Goal: Information Seeking & Learning: Find specific fact

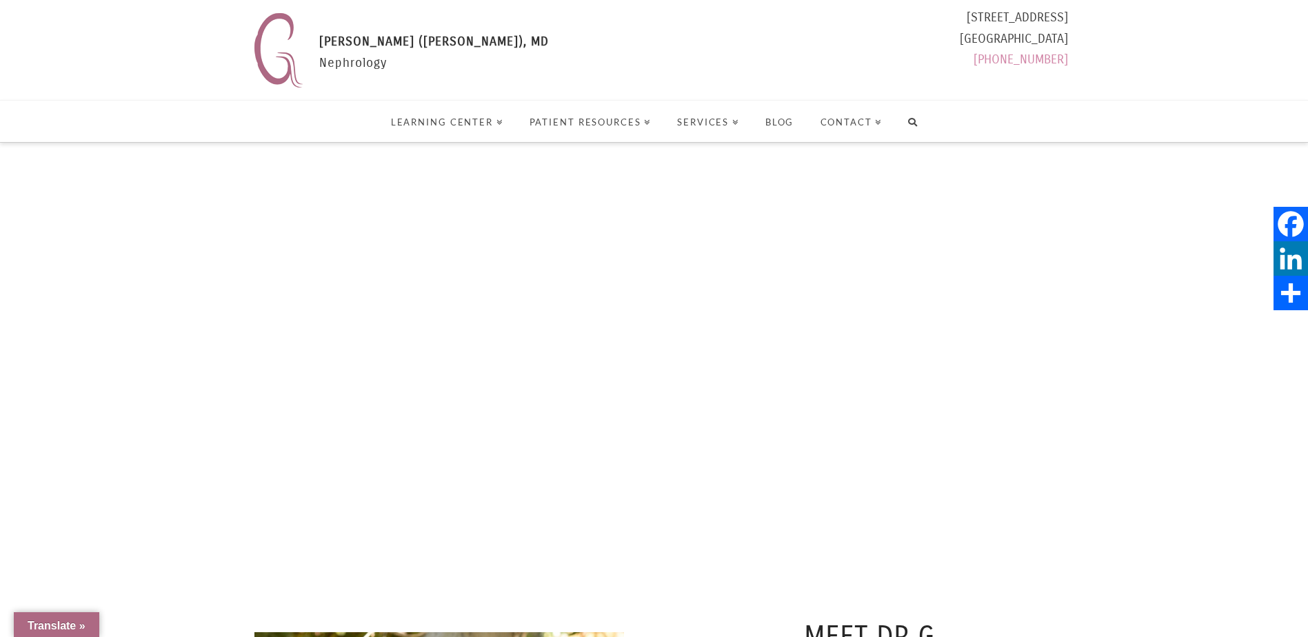
select select "Language Translate Widget"
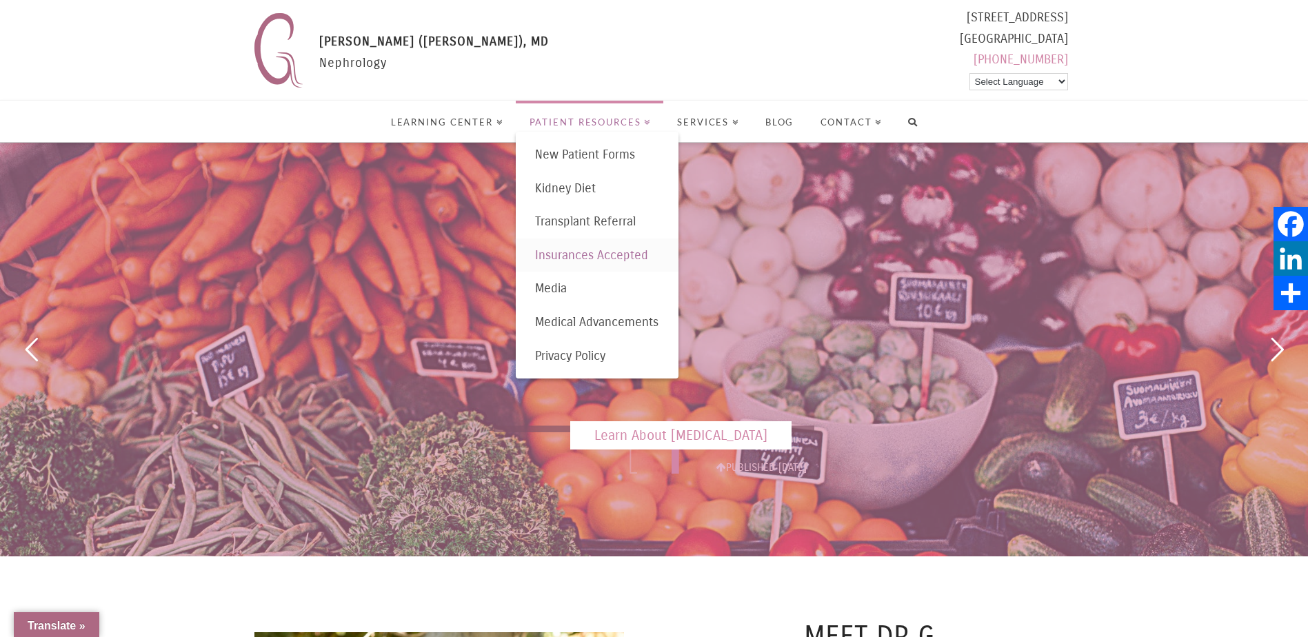
click at [584, 257] on span "Insurances Accepted" at bounding box center [591, 255] width 113 height 15
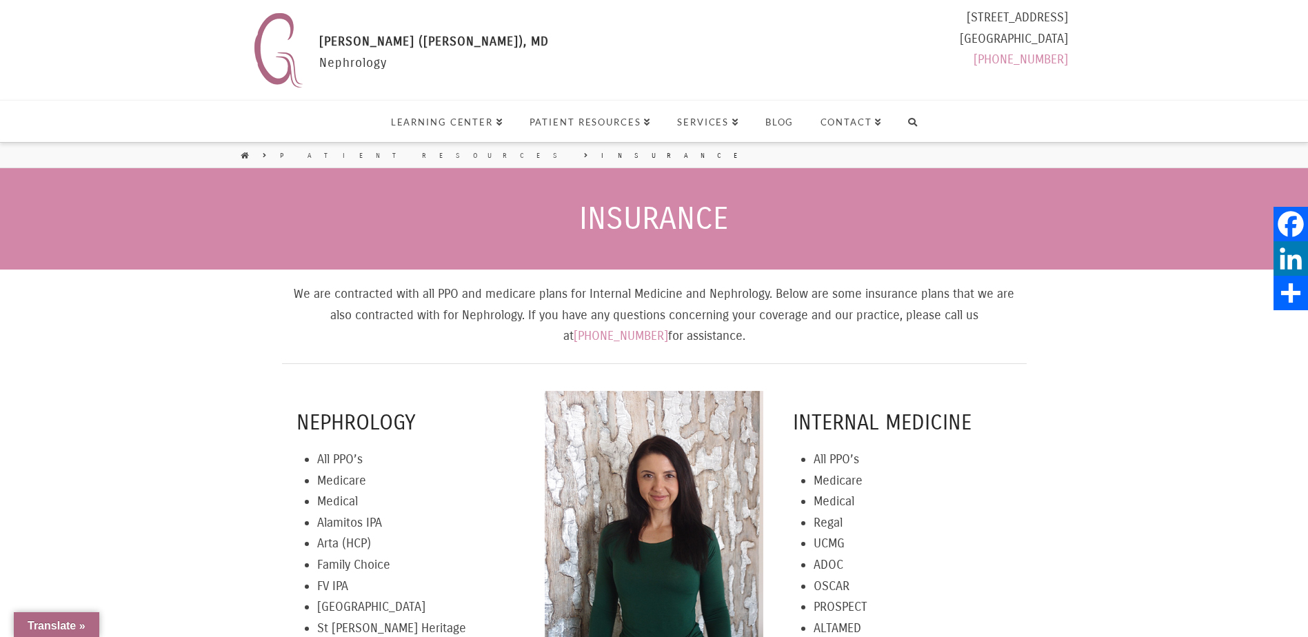
select select "Language Translate Widget"
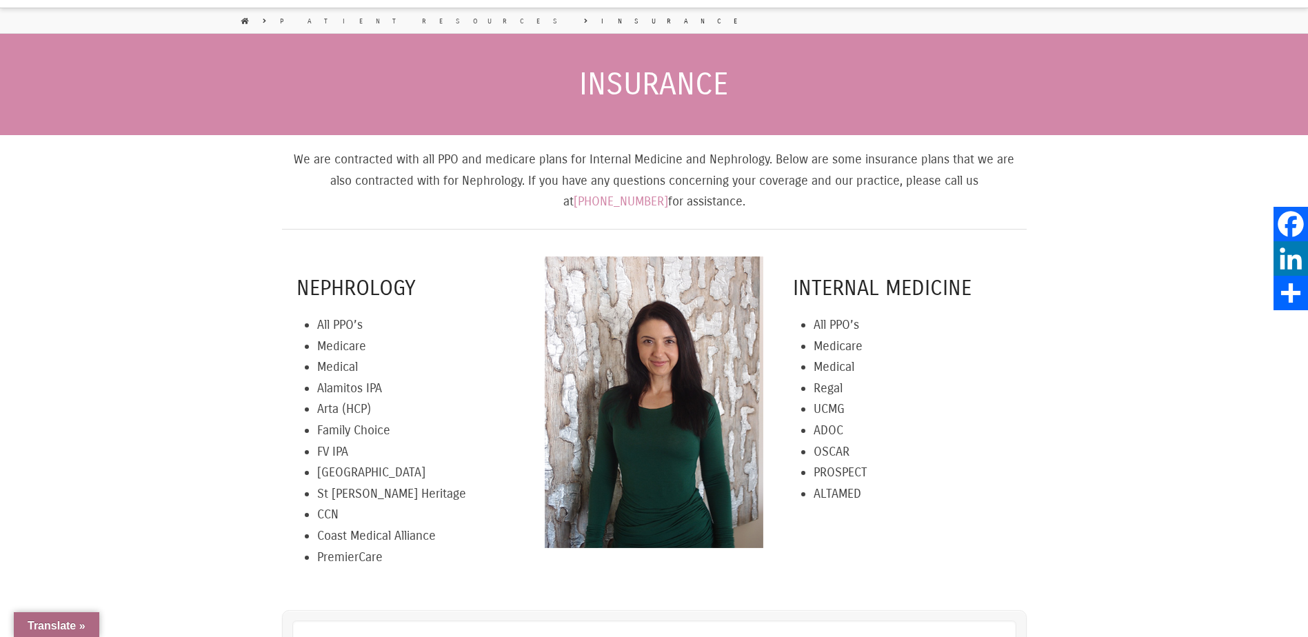
scroll to position [138, 0]
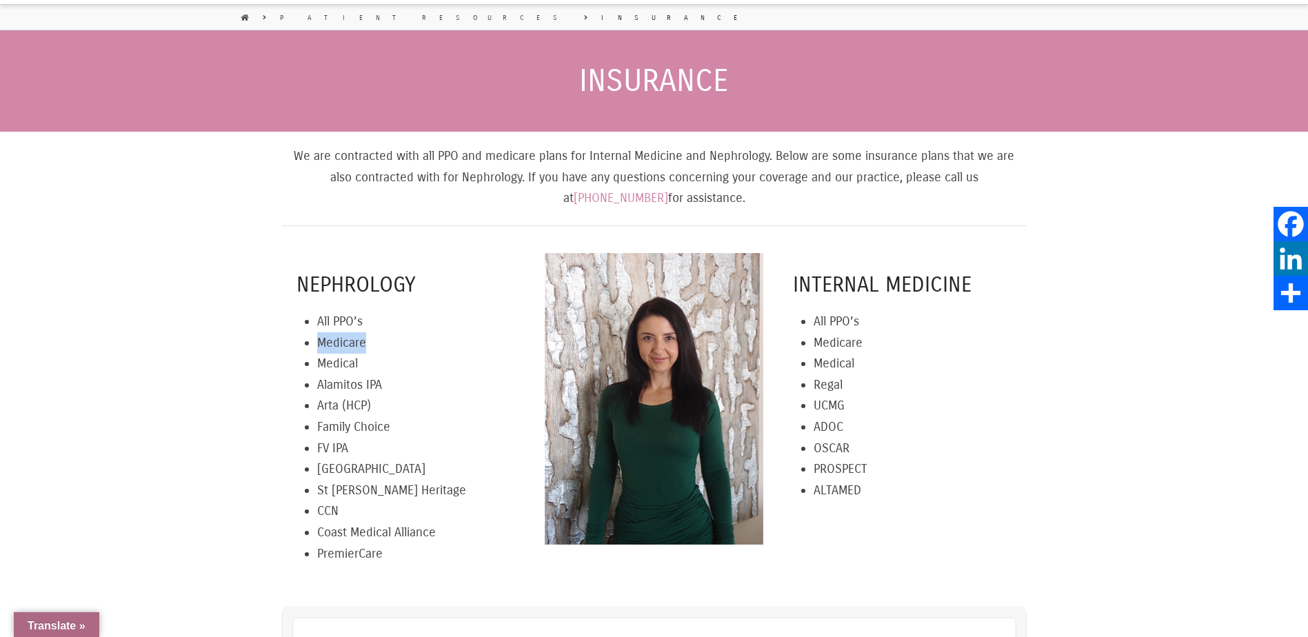
drag, startPoint x: 369, startPoint y: 343, endPoint x: 310, endPoint y: 343, distance: 58.6
click at [310, 343] on div "Nephrology All PPO’s Medicare Medical Alamitos IPA Arta (HCP) Family Choice FV …" at bounding box center [406, 417] width 219 height 294
drag, startPoint x: 310, startPoint y: 343, endPoint x: 361, endPoint y: 363, distance: 54.4
click at [361, 363] on li "Medical" at bounding box center [416, 363] width 198 height 21
drag, startPoint x: 361, startPoint y: 363, endPoint x: 319, endPoint y: 367, distance: 41.5
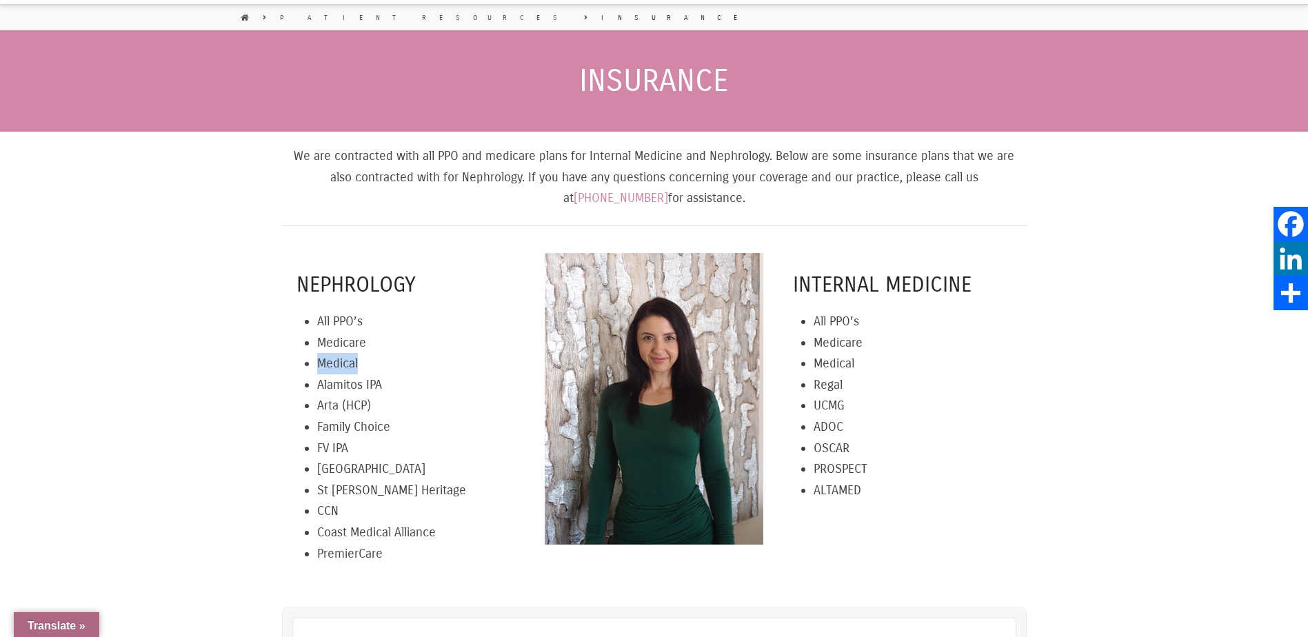
click at [319, 367] on li "Medical" at bounding box center [416, 363] width 198 height 21
drag, startPoint x: 319, startPoint y: 367, endPoint x: 326, endPoint y: 384, distance: 18.6
click at [326, 384] on li "Alamitos IPA" at bounding box center [416, 384] width 198 height 21
drag, startPoint x: 326, startPoint y: 384, endPoint x: 364, endPoint y: 414, distance: 48.1
click at [364, 414] on li "Arta (HCP)" at bounding box center [416, 405] width 198 height 21
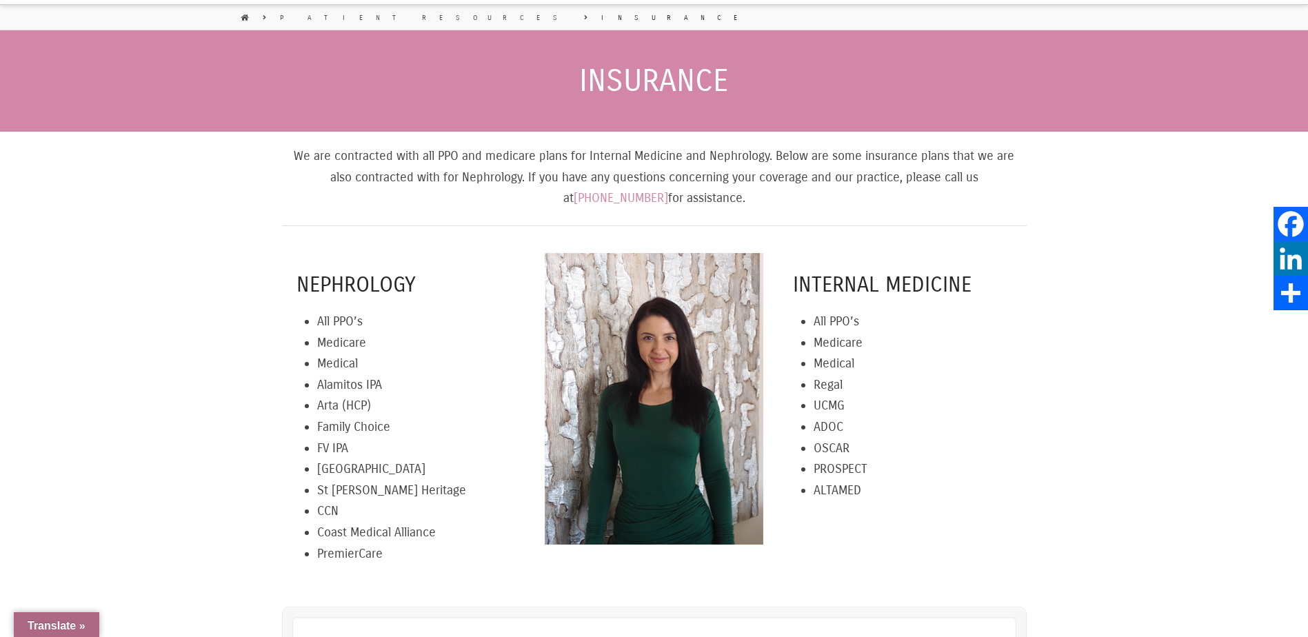
click at [364, 427] on li "Family Choice" at bounding box center [416, 426] width 198 height 21
click at [901, 444] on li "OSCAR" at bounding box center [913, 448] width 198 height 21
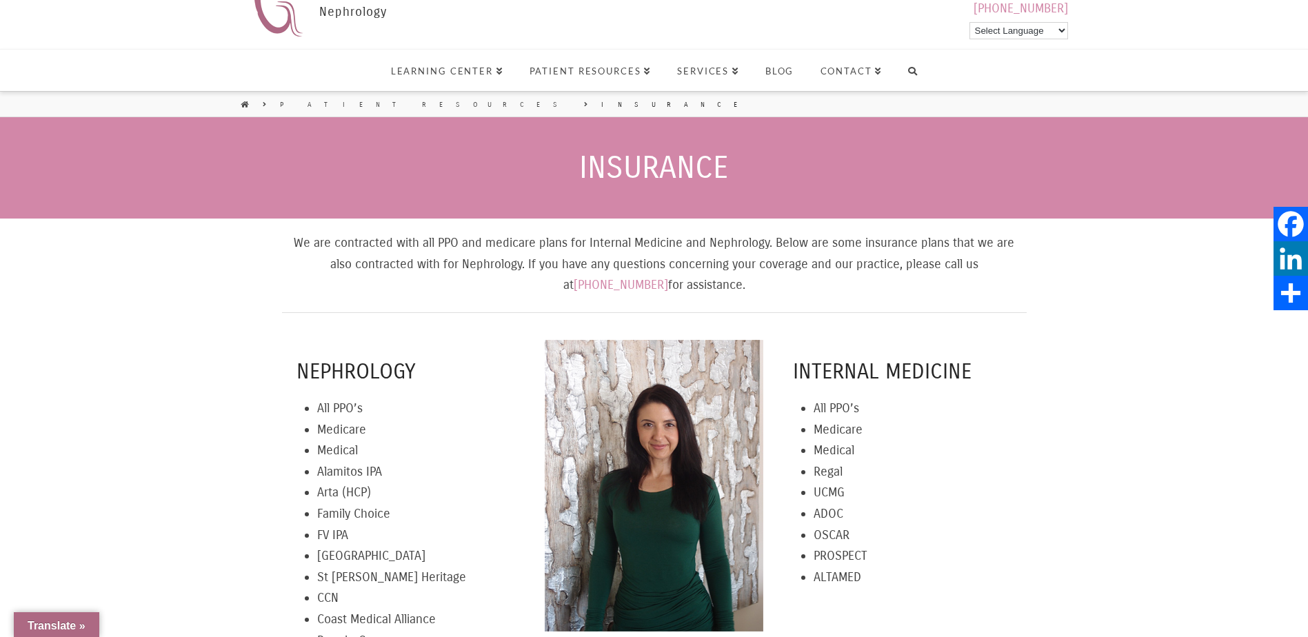
scroll to position [0, 0]
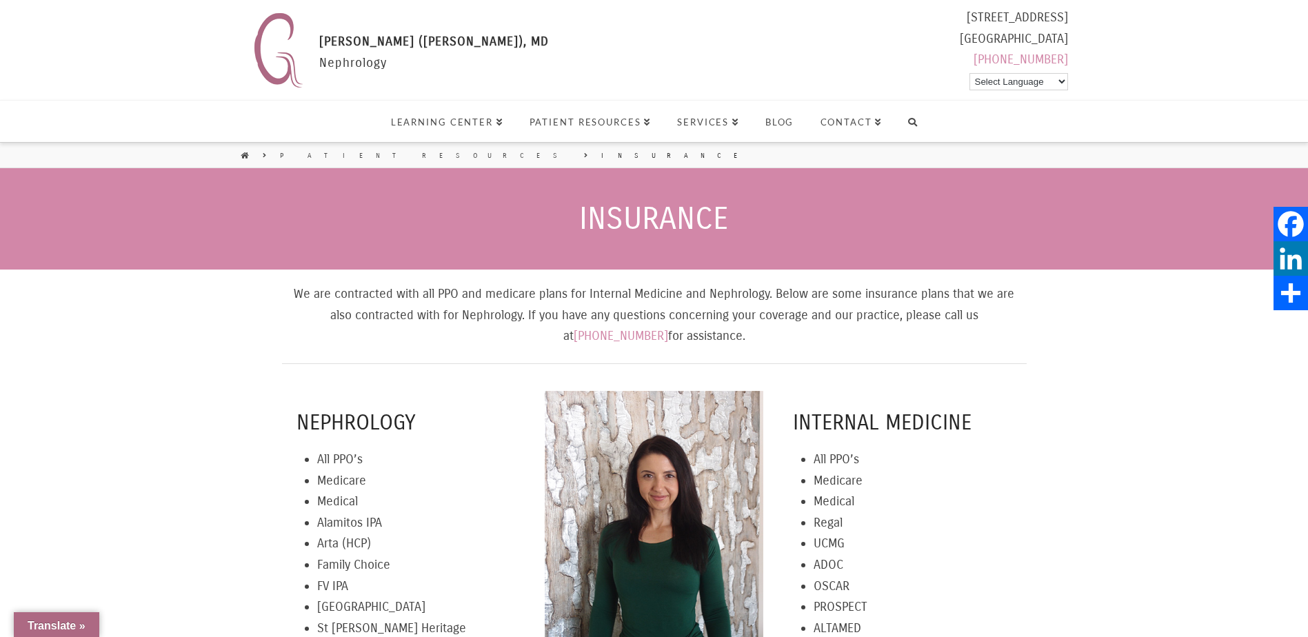
drag, startPoint x: 716, startPoint y: 333, endPoint x: 293, endPoint y: 285, distance: 426.0
click at [293, 285] on p "We are contracted with all PPO and medicare plans for Internal Medicine and Nep…" at bounding box center [654, 314] width 745 height 63
click at [767, 349] on div "We are contracted with all PPO and medicare plans for Internal Medicine and Nep…" at bounding box center [654, 322] width 745 height 79
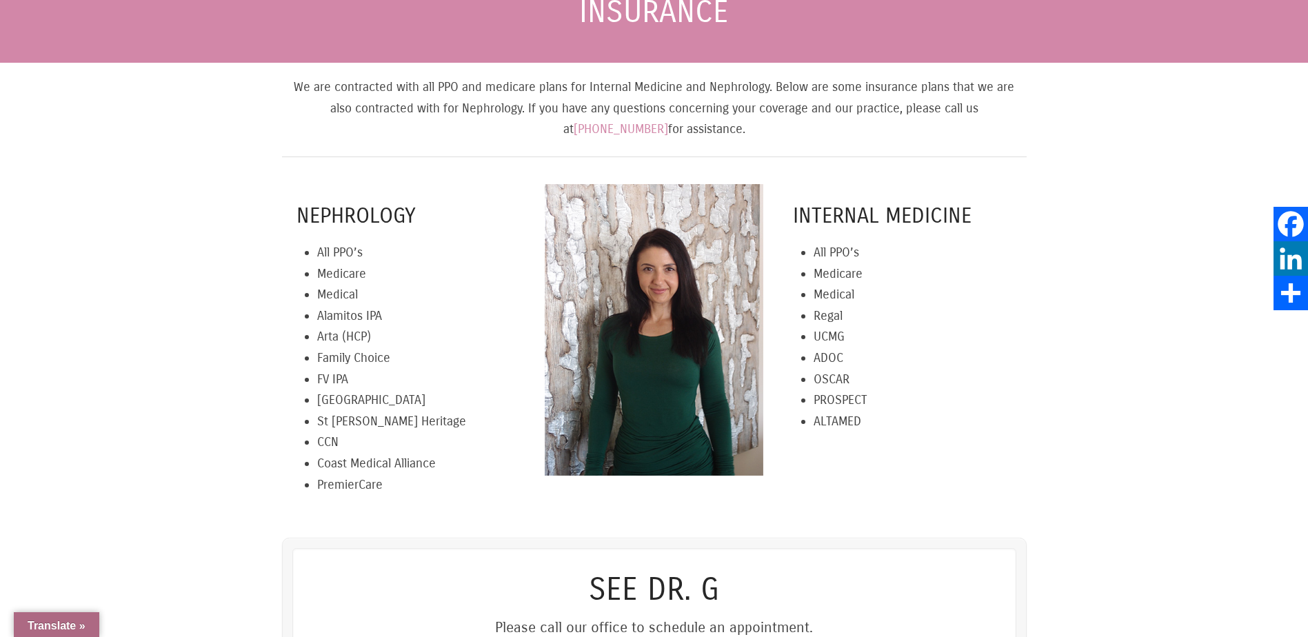
scroll to position [276, 0]
